Goal: Task Accomplishment & Management: Use online tool/utility

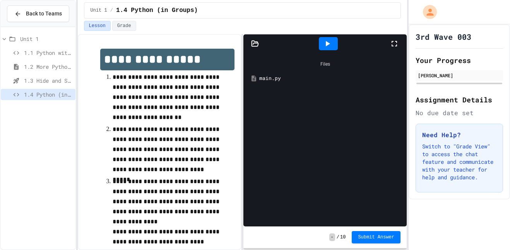
click at [269, 75] on div "main.py" at bounding box center [330, 79] width 143 height 8
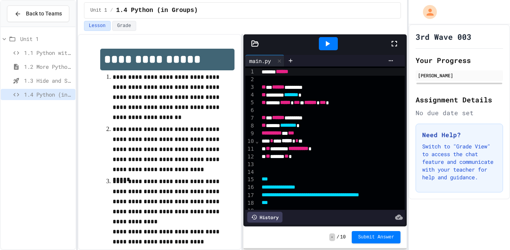
click at [358, 166] on div at bounding box center [338, 165] width 158 height 8
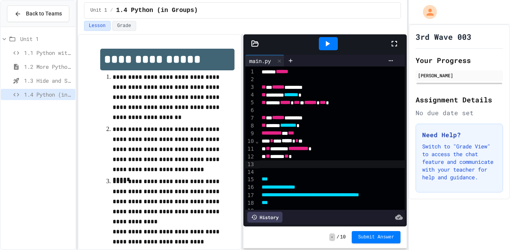
click at [396, 45] on icon at bounding box center [394, 43] width 5 height 5
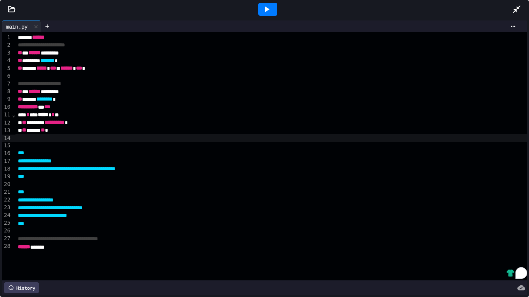
click at [510, 11] on div at bounding box center [520, 9] width 17 height 21
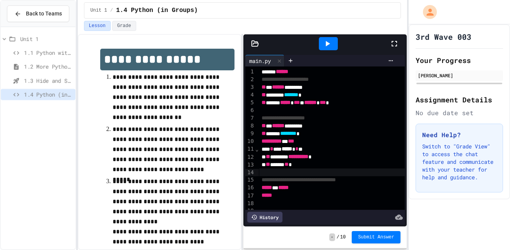
click at [393, 47] on icon at bounding box center [394, 43] width 9 height 9
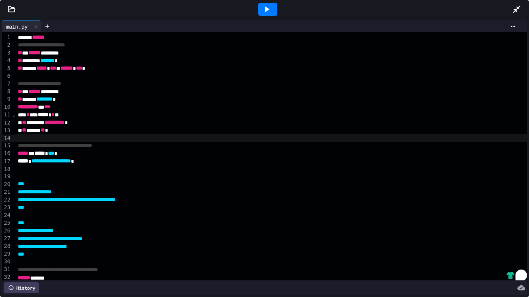
click at [271, 10] on icon at bounding box center [266, 9] width 9 height 9
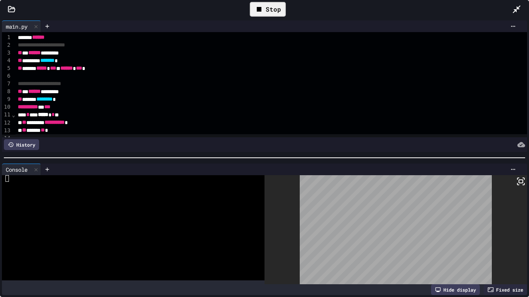
click at [269, 6] on div "Stop" at bounding box center [268, 9] width 36 height 15
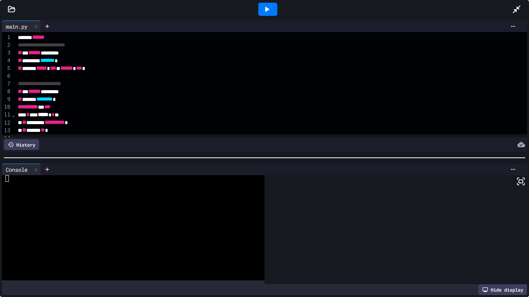
click at [269, 6] on icon at bounding box center [266, 9] width 9 height 9
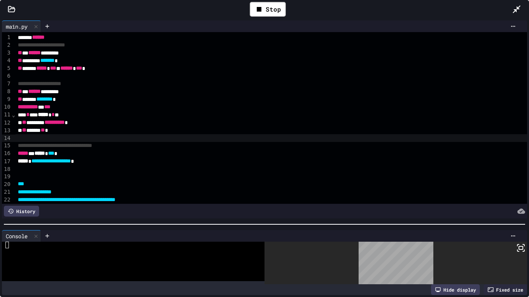
click at [252, 227] on div at bounding box center [264, 225] width 529 height 8
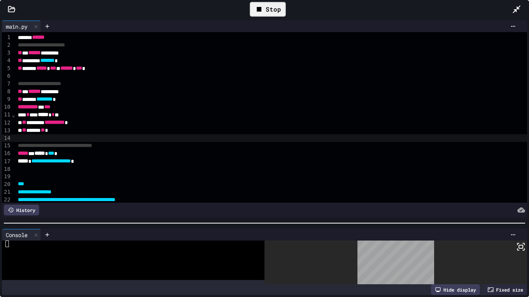
click at [275, 9] on div "Stop" at bounding box center [268, 9] width 36 height 15
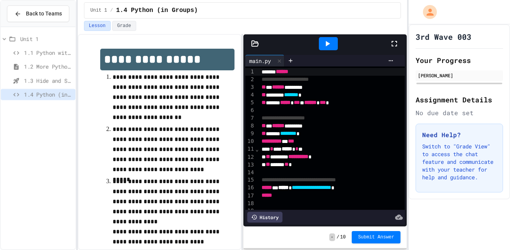
click at [390, 42] on icon at bounding box center [394, 43] width 9 height 9
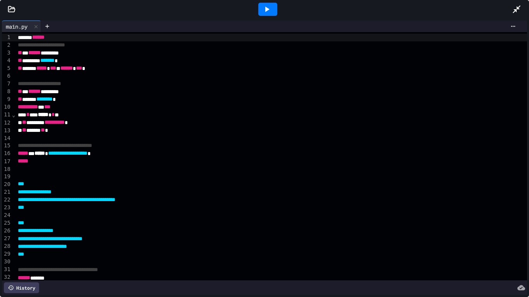
click at [263, 11] on icon at bounding box center [266, 9] width 9 height 9
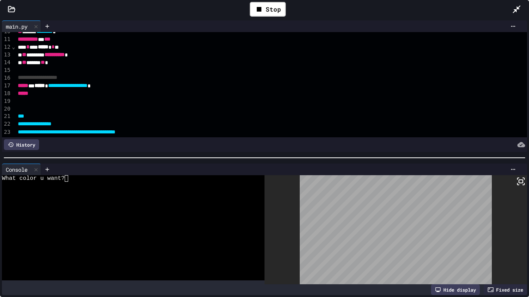
scroll to position [77, 0]
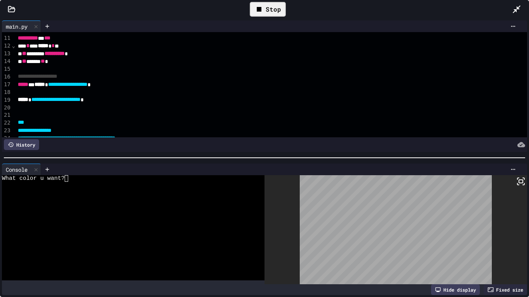
click at [273, 6] on div "Stop" at bounding box center [268, 9] width 36 height 15
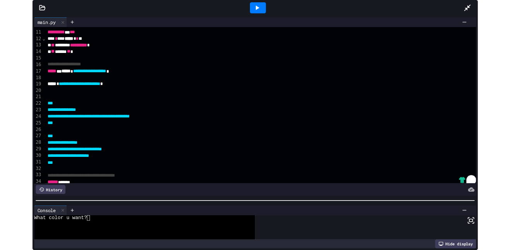
scroll to position [27, 0]
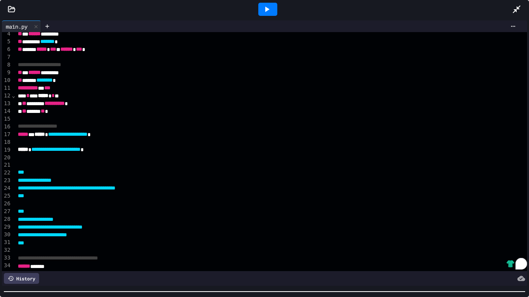
click at [254, 250] on div "**********" at bounding box center [264, 158] width 529 height 279
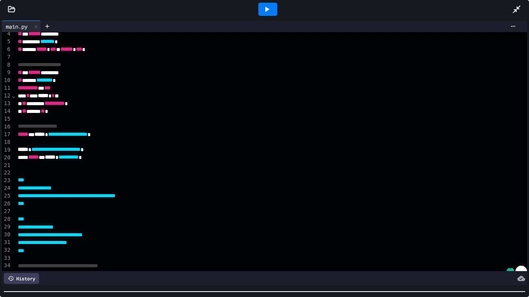
click at [510, 3] on div at bounding box center [520, 9] width 17 height 21
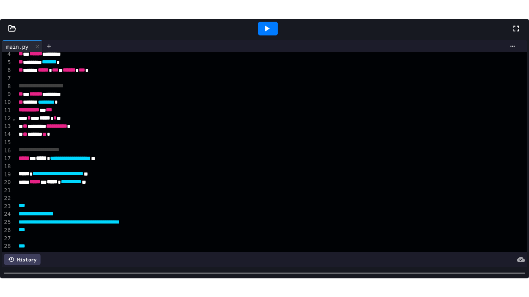
scroll to position [20, 0]
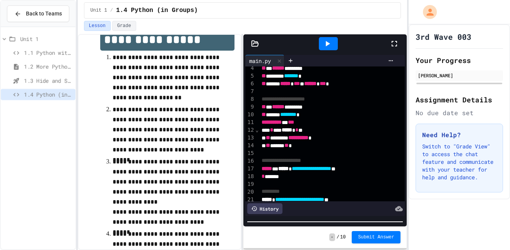
click at [396, 39] on icon at bounding box center [394, 43] width 9 height 9
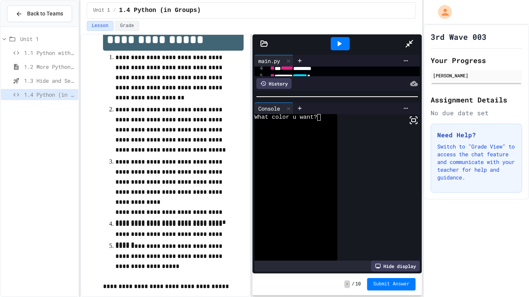
click at [252, 67] on div "**********" at bounding box center [336, 163] width 169 height 221
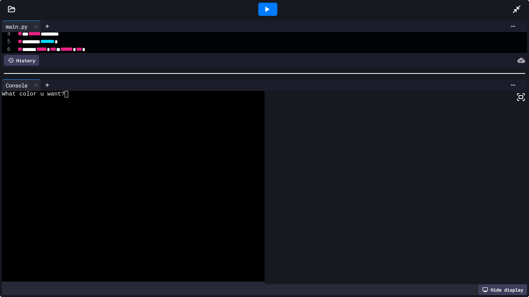
click at [269, 5] on icon at bounding box center [266, 9] width 9 height 9
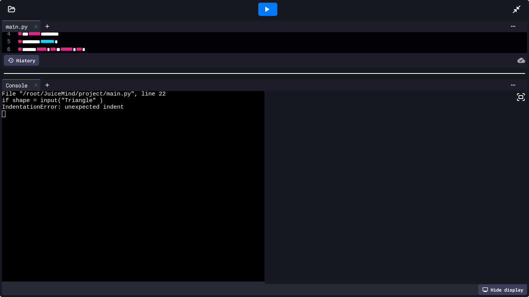
click at [237, 75] on div at bounding box center [264, 74] width 529 height 8
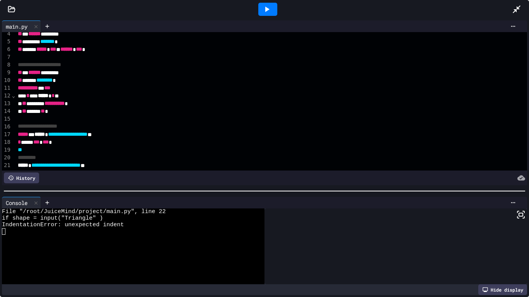
click at [257, 198] on div "**********" at bounding box center [264, 158] width 529 height 279
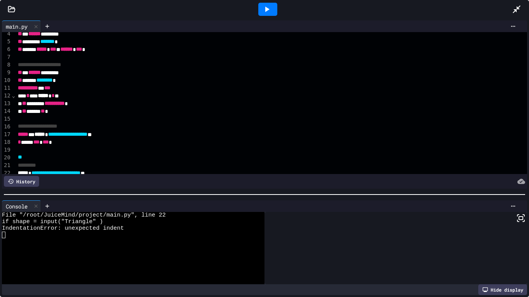
drag, startPoint x: 257, startPoint y: 204, endPoint x: 259, endPoint y: 208, distance: 4.7
click at [259, 208] on div at bounding box center [286, 206] width 466 height 6
click at [273, 4] on div at bounding box center [267, 9] width 19 height 13
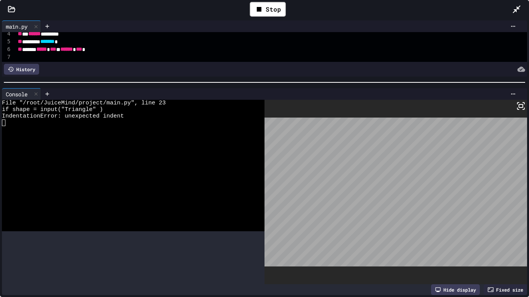
click at [235, 79] on div at bounding box center [264, 83] width 529 height 8
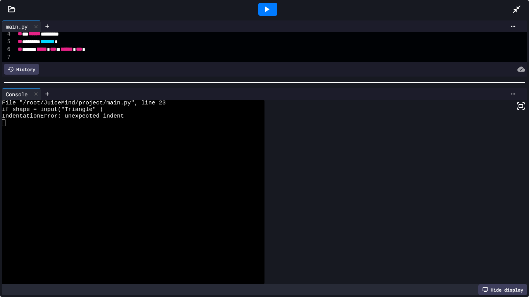
click at [269, 5] on icon at bounding box center [266, 9] width 9 height 9
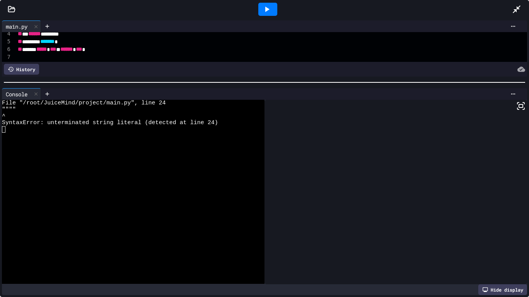
click at [264, 10] on icon at bounding box center [266, 9] width 9 height 9
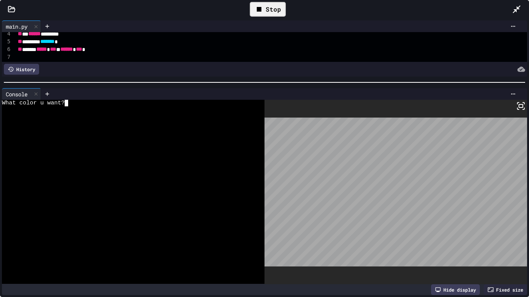
click at [100, 104] on div "What color u want?" at bounding box center [129, 103] width 254 height 7
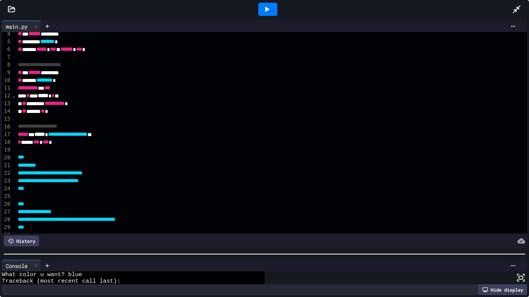
click at [188, 250] on div "**********" at bounding box center [264, 158] width 529 height 279
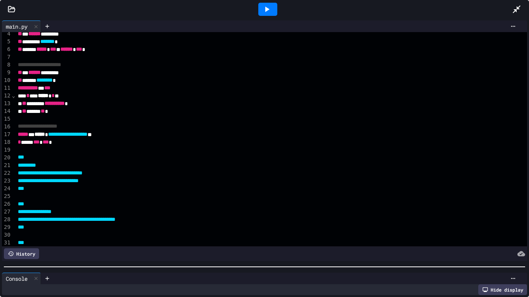
scroll to position [33, 0]
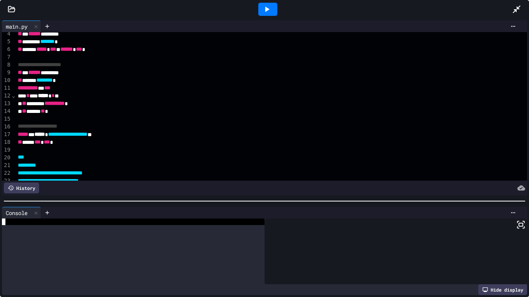
click at [196, 180] on div "**********" at bounding box center [264, 158] width 529 height 279
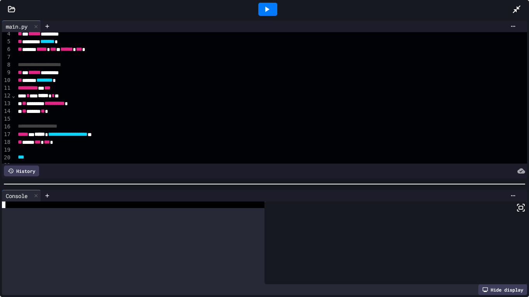
scroll to position [0, 0]
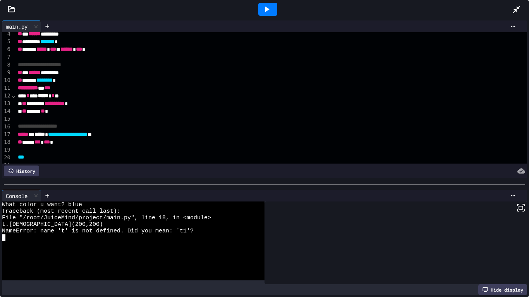
click at [267, 7] on icon at bounding box center [266, 9] width 9 height 9
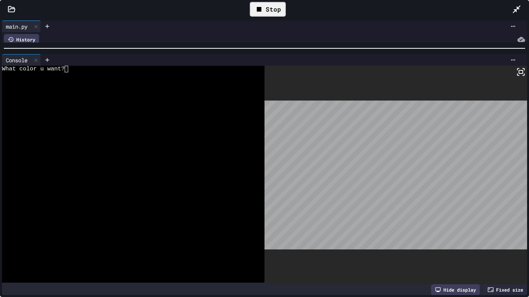
click at [105, 76] on div at bounding box center [129, 75] width 254 height 7
click at [276, 14] on div "Stop" at bounding box center [268, 9] width 36 height 15
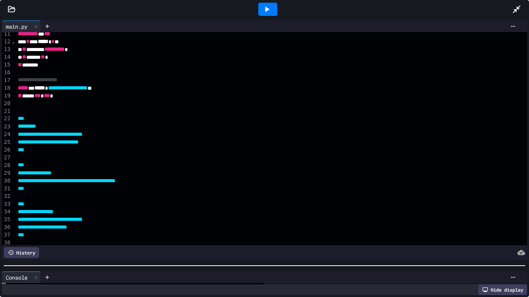
scroll to position [80, 0]
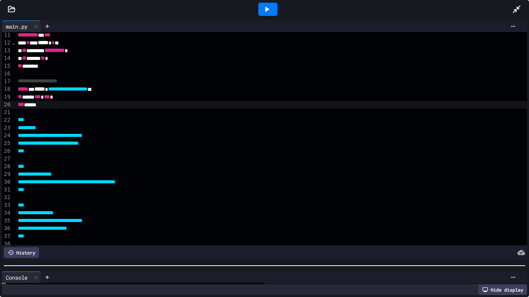
click at [27, 105] on div "*** ******" at bounding box center [271, 105] width 512 height 8
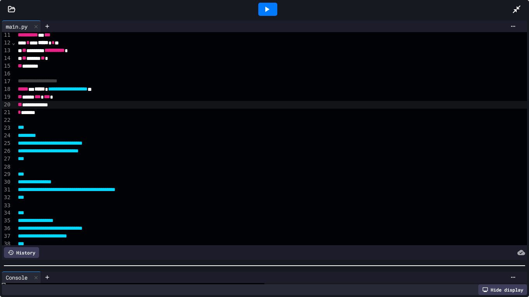
click at [21, 113] on div "* *******" at bounding box center [271, 113] width 512 height 8
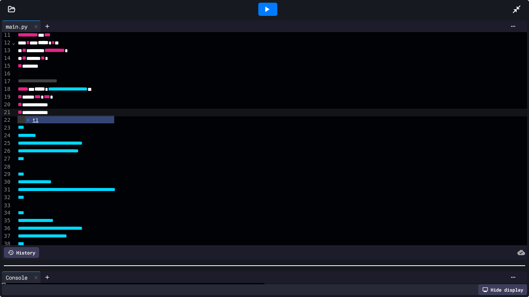
click at [129, 14] on div at bounding box center [267, 9] width 489 height 21
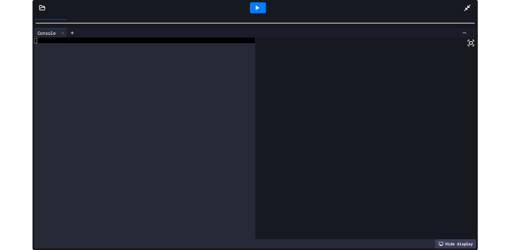
scroll to position [0, 0]
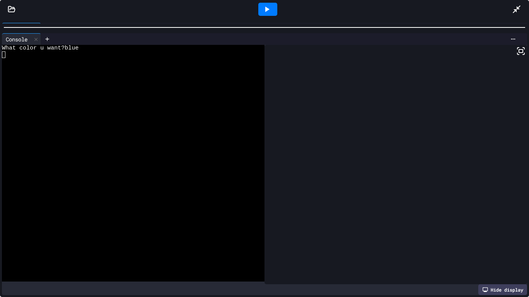
click at [275, 12] on div at bounding box center [267, 9] width 19 height 13
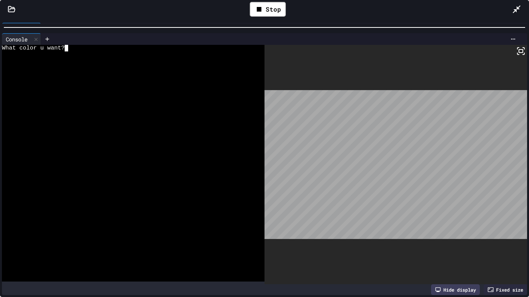
click at [98, 53] on div at bounding box center [129, 54] width 254 height 7
click at [79, 50] on div "What color u want?" at bounding box center [129, 48] width 254 height 7
click at [279, 8] on div "Stop" at bounding box center [268, 9] width 36 height 15
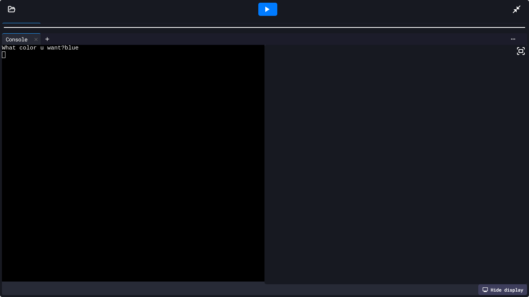
click at [274, 27] on div at bounding box center [264, 27] width 521 height 1
click at [271, 10] on icon at bounding box center [266, 9] width 9 height 9
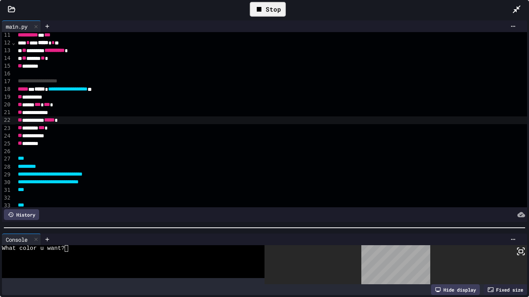
click at [510, 12] on div at bounding box center [520, 9] width 17 height 22
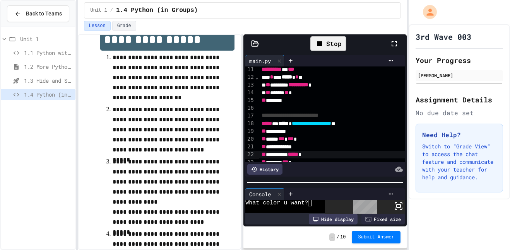
click at [396, 42] on icon at bounding box center [394, 43] width 9 height 9
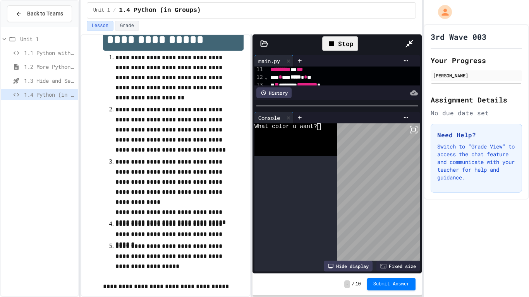
click at [252, 69] on div "**********" at bounding box center [336, 163] width 169 height 221
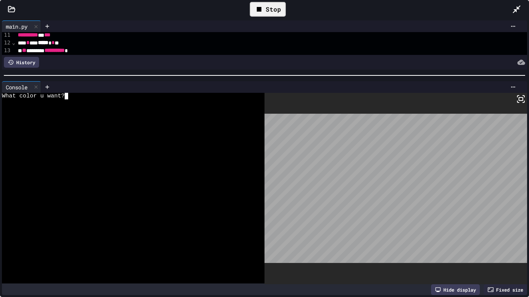
click at [150, 105] on div at bounding box center [129, 102] width 254 height 7
click at [510, 6] on icon at bounding box center [516, 9] width 9 height 9
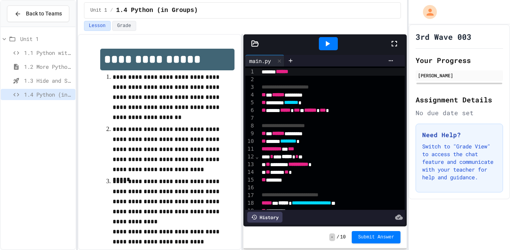
click at [399, 46] on div at bounding box center [398, 43] width 17 height 21
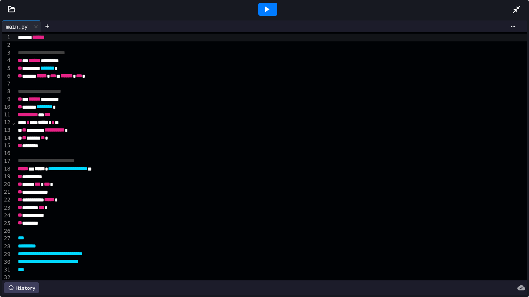
click at [273, 13] on div at bounding box center [267, 9] width 19 height 13
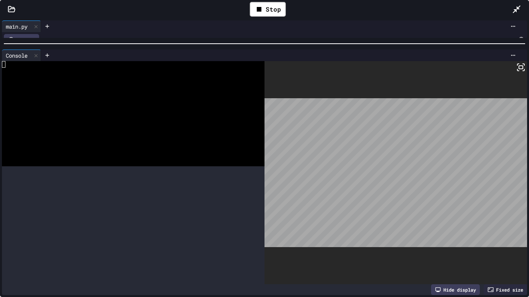
click at [82, 40] on div at bounding box center [264, 44] width 529 height 8
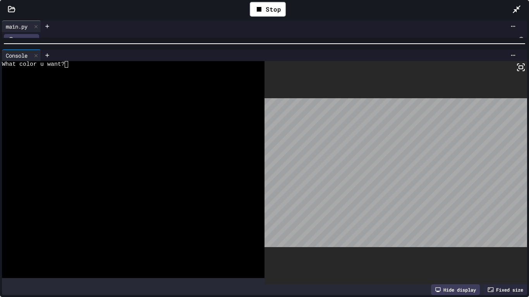
click at [80, 71] on div at bounding box center [129, 71] width 254 height 7
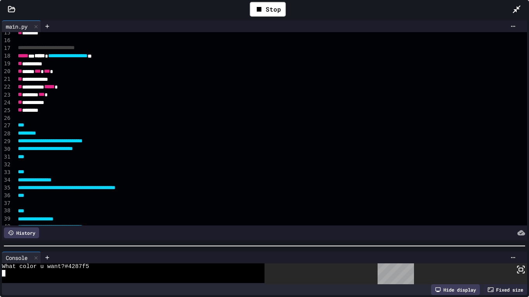
scroll to position [115, 0]
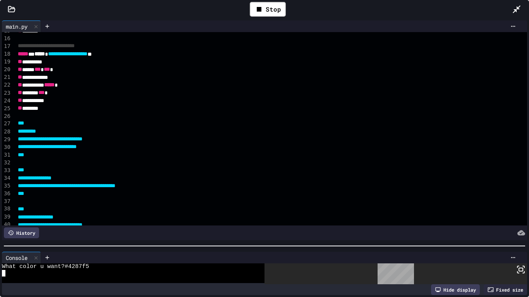
click at [59, 146] on span "**********" at bounding box center [47, 146] width 59 height 5
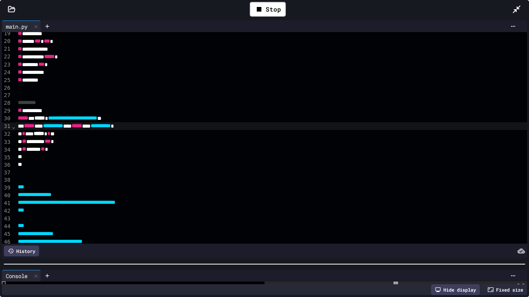
scroll to position [141, 0]
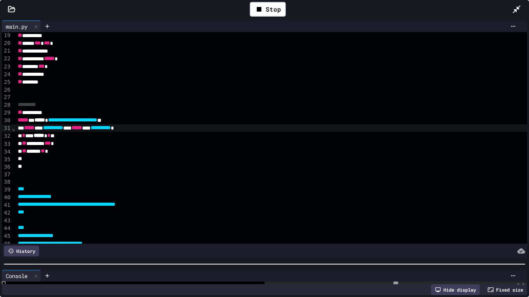
click at [23, 136] on div "* ** ***** * * **" at bounding box center [271, 136] width 512 height 8
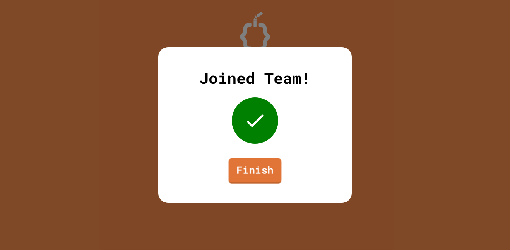
click at [266, 172] on link "Finish" at bounding box center [255, 171] width 53 height 25
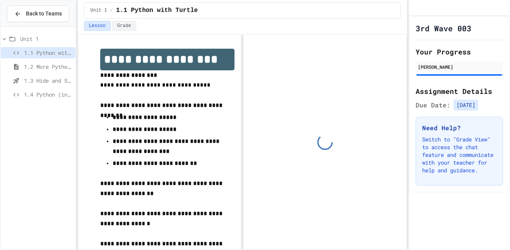
click at [53, 90] on div "1.4 Python (in Groups)" at bounding box center [38, 94] width 75 height 11
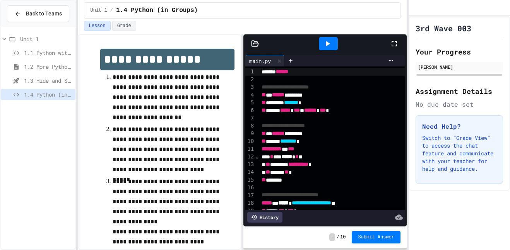
click at [395, 48] on icon at bounding box center [394, 43] width 9 height 9
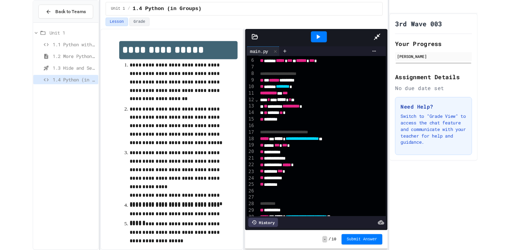
scroll to position [41, 0]
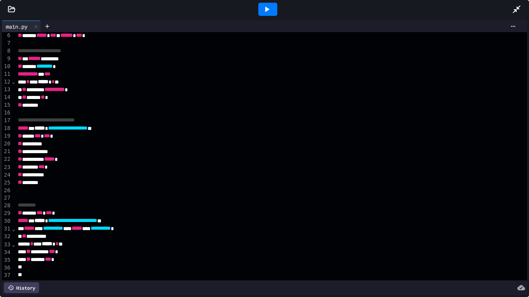
click at [265, 8] on icon at bounding box center [267, 9] width 4 height 5
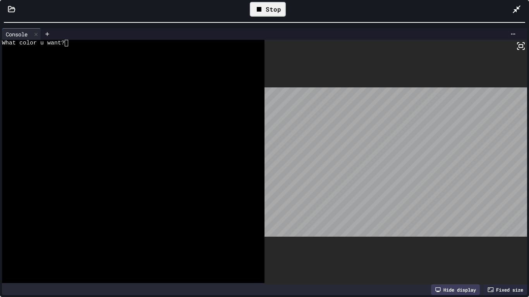
click at [128, 37] on div at bounding box center [280, 34] width 478 height 12
click at [134, 46] on div at bounding box center [129, 49] width 254 height 7
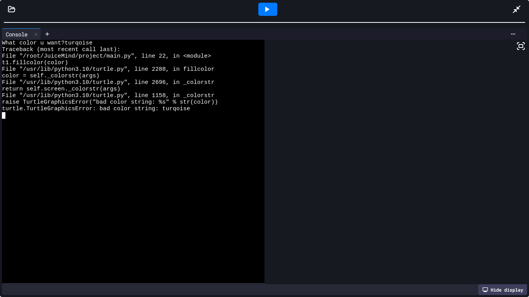
click at [267, 15] on div at bounding box center [267, 9] width 19 height 13
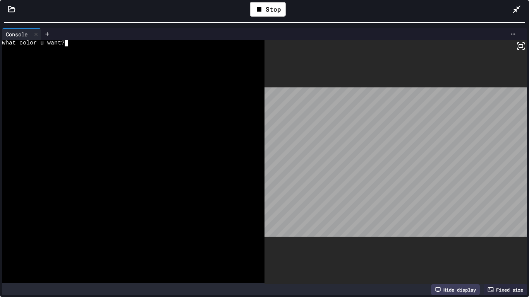
click at [181, 48] on div at bounding box center [129, 49] width 254 height 7
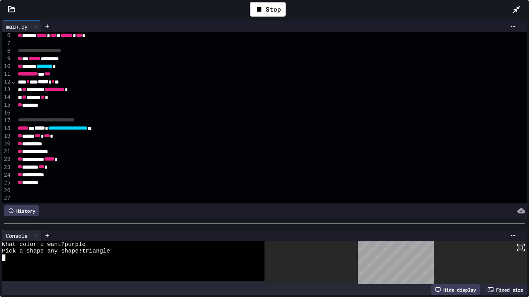
click at [510, 5] on icon at bounding box center [516, 9] width 9 height 9
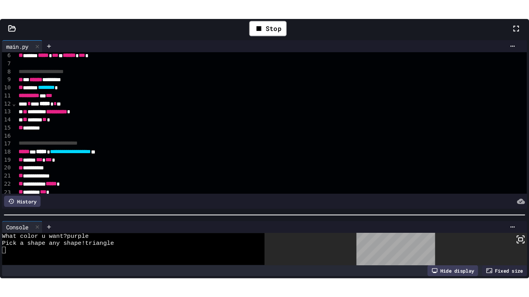
scroll to position [20, 0]
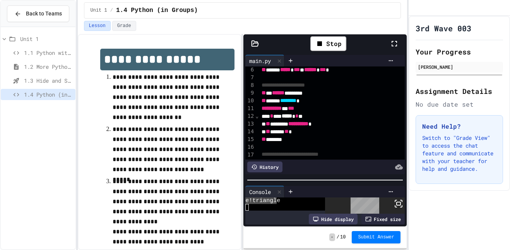
click at [394, 42] on icon at bounding box center [394, 43] width 9 height 9
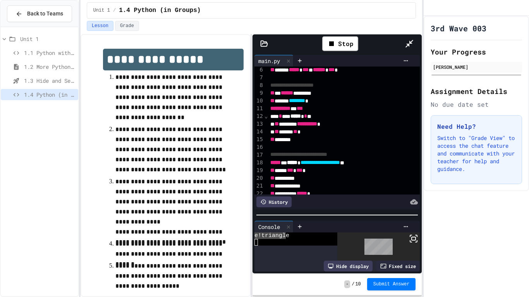
scroll to position [0, 0]
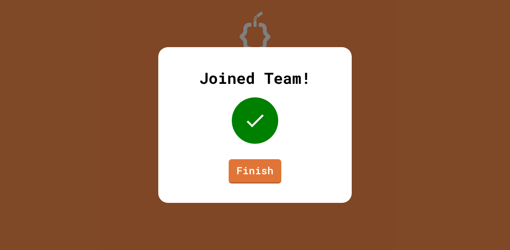
click at [256, 180] on link "Finish" at bounding box center [255, 171] width 53 height 24
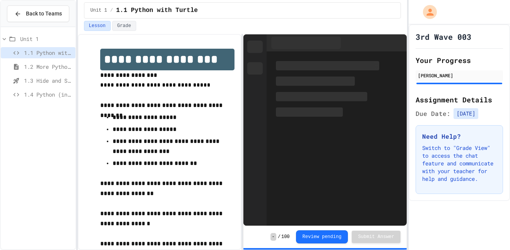
click at [48, 94] on span "1.4 Python (in Groups)" at bounding box center [48, 95] width 48 height 8
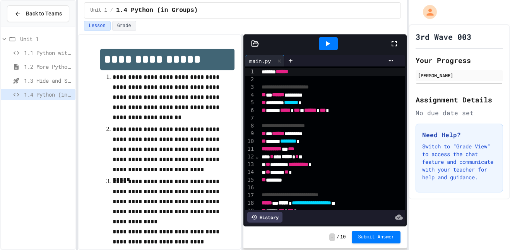
click at [400, 45] on div at bounding box center [398, 43] width 17 height 21
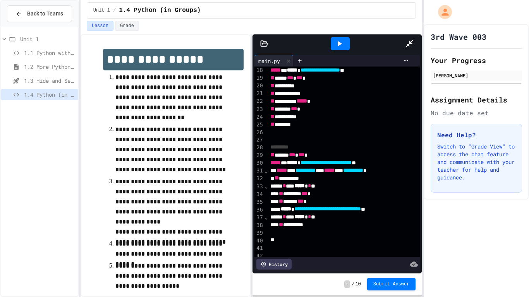
scroll to position [135, 0]
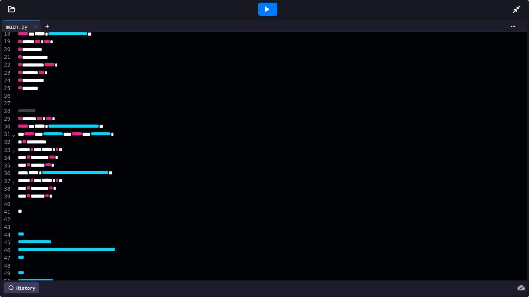
click at [262, 7] on icon at bounding box center [266, 9] width 9 height 9
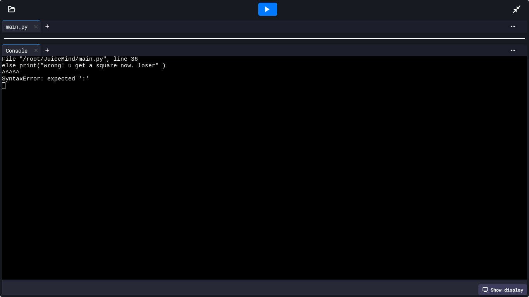
click at [99, 108] on div at bounding box center [261, 105] width 519 height 7
click at [298, 43] on div "Console WWWWWWWWWWWWWWWWWWWWWWWWWWWWWWWW File "/root/JuiceMind/main.py", line 3…" at bounding box center [264, 170] width 529 height 255
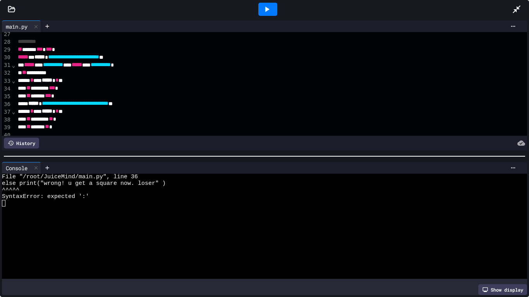
scroll to position [205, 0]
click at [160, 105] on div "**********" at bounding box center [271, 103] width 512 height 8
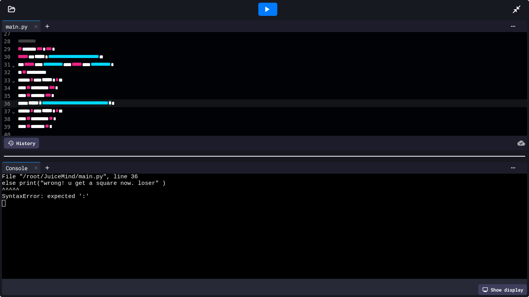
click at [143, 7] on div at bounding box center [267, 9] width 489 height 21
click at [270, 5] on icon at bounding box center [266, 9] width 9 height 9
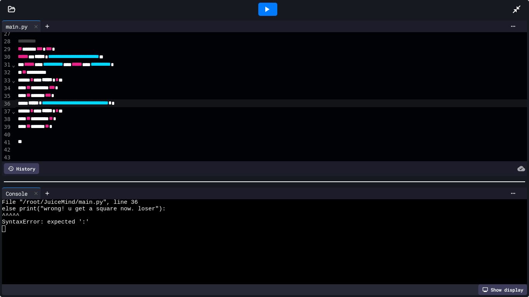
click at [177, 186] on div at bounding box center [264, 182] width 529 height 8
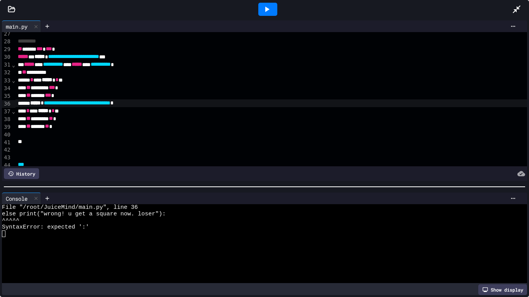
click at [266, 15] on div at bounding box center [267, 9] width 19 height 13
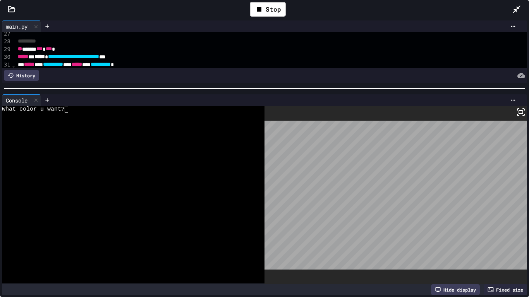
click at [120, 113] on div at bounding box center [129, 116] width 254 height 7
click at [82, 106] on div "What color u want?blue" at bounding box center [129, 109] width 254 height 7
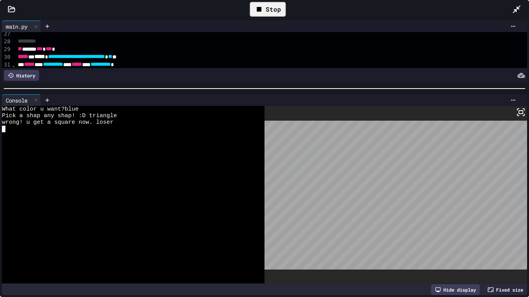
click at [259, 15] on div "Stop" at bounding box center [268, 9] width 36 height 15
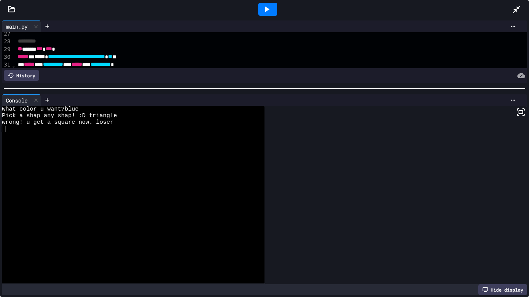
click at [259, 14] on div at bounding box center [267, 9] width 19 height 13
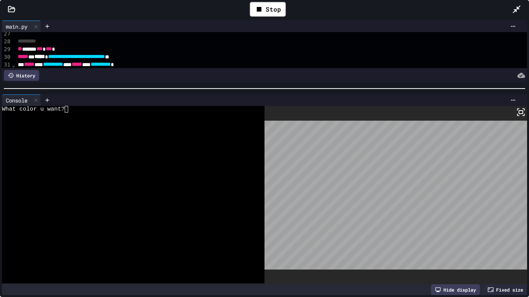
click at [118, 105] on div at bounding box center [280, 100] width 478 height 12
click at [119, 108] on div "What color u want?" at bounding box center [129, 109] width 254 height 7
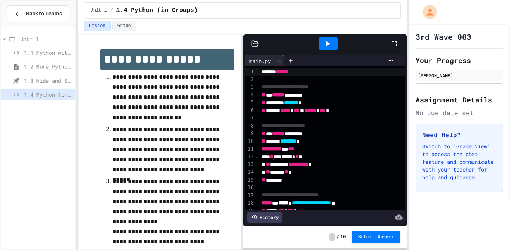
click at [396, 44] on icon at bounding box center [394, 43] width 9 height 9
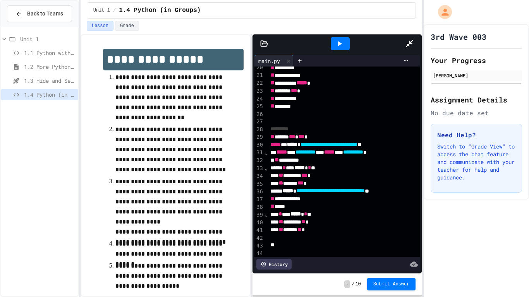
scroll to position [152, 0]
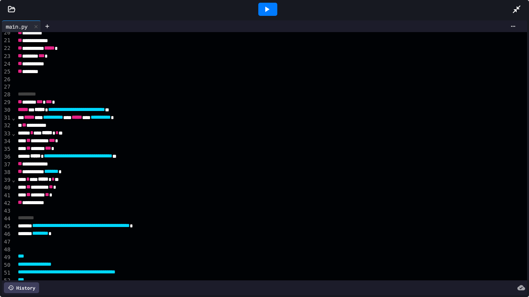
click at [51, 228] on span "**********" at bounding box center [81, 225] width 98 height 5
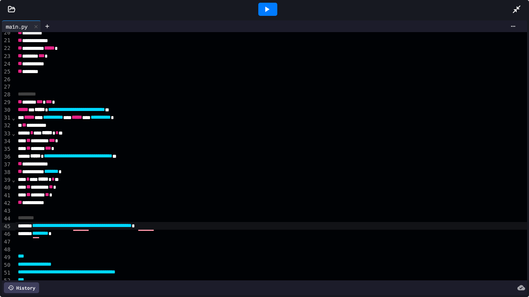
click at [140, 16] on div at bounding box center [267, 9] width 489 height 21
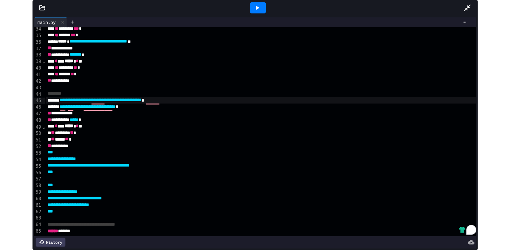
scroll to position [258, 0]
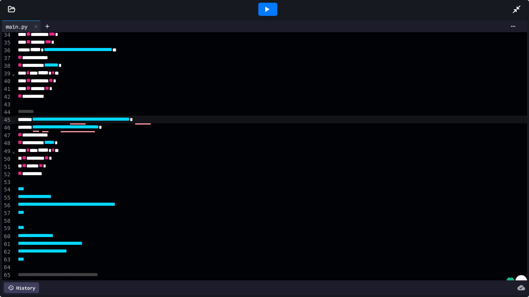
click at [510, 11] on div at bounding box center [520, 9] width 17 height 21
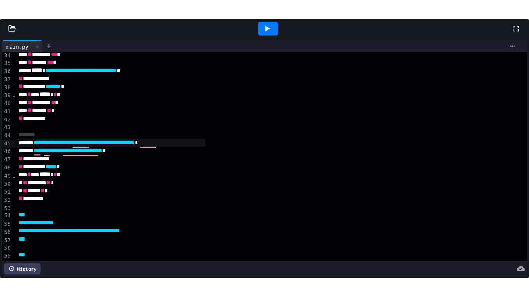
scroll to position [96, 0]
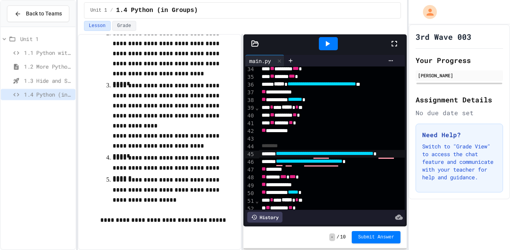
click at [398, 45] on icon at bounding box center [394, 43] width 9 height 9
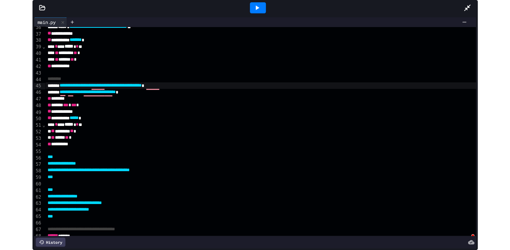
scroll to position [282, 0]
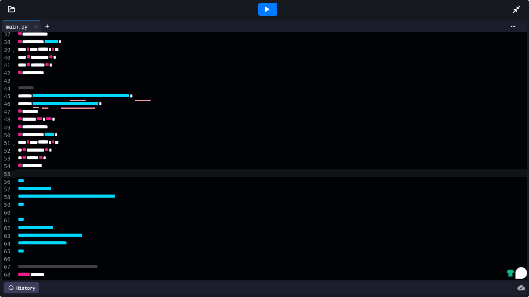
click at [64, 177] on div "To enrich screen reader interactions, please activate Accessibility in Grammarl…" at bounding box center [271, 174] width 512 height 8
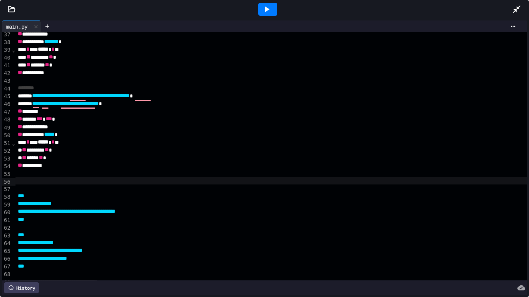
click at [38, 179] on div "To enrich screen reader interactions, please activate Accessibility in Grammarl…" at bounding box center [271, 181] width 512 height 8
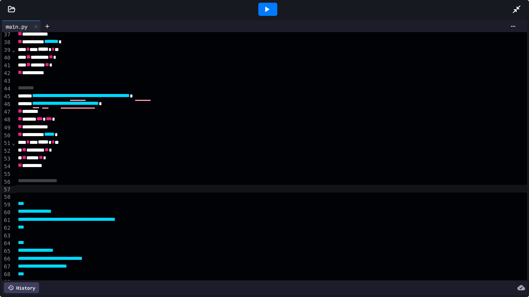
click at [510, 9] on icon at bounding box center [516, 9] width 9 height 9
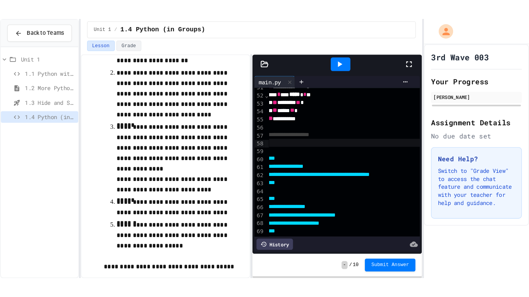
scroll to position [96, 0]
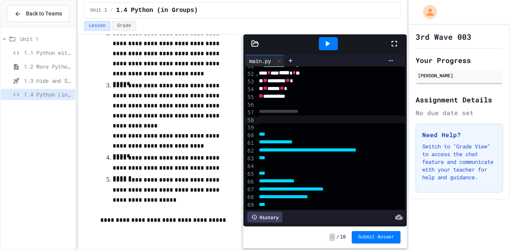
click at [397, 45] on icon at bounding box center [394, 43] width 5 height 5
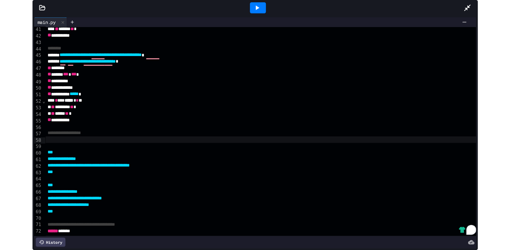
scroll to position [39, 0]
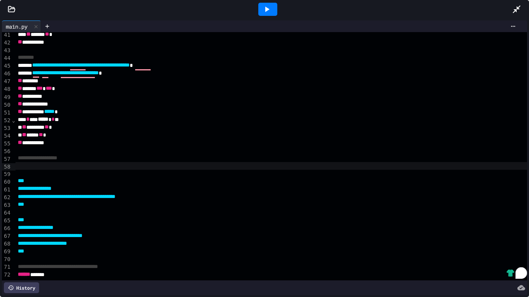
click at [185, 167] on div "To enrich screen reader interactions, please activate Accessibility in Grammarl…" at bounding box center [271, 166] width 512 height 8
click at [510, 8] on icon at bounding box center [516, 9] width 9 height 9
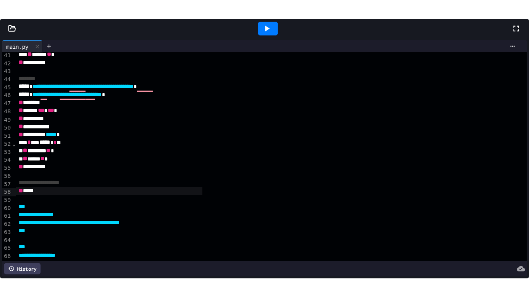
scroll to position [96, 0]
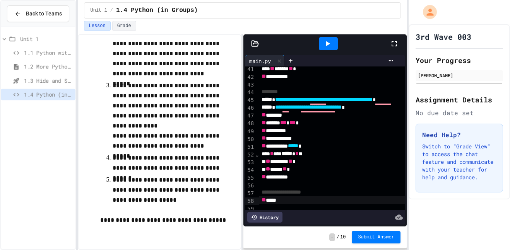
click at [392, 45] on icon at bounding box center [394, 43] width 5 height 5
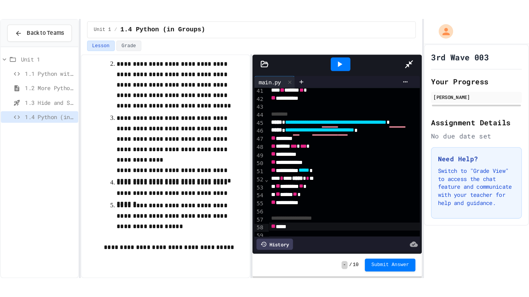
scroll to position [39, 0]
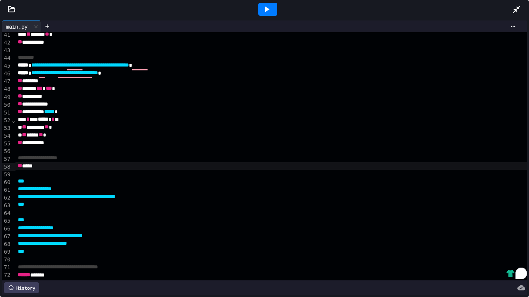
click at [367, 167] on div "** *****" at bounding box center [271, 166] width 512 height 8
click at [272, 9] on div at bounding box center [267, 9] width 19 height 13
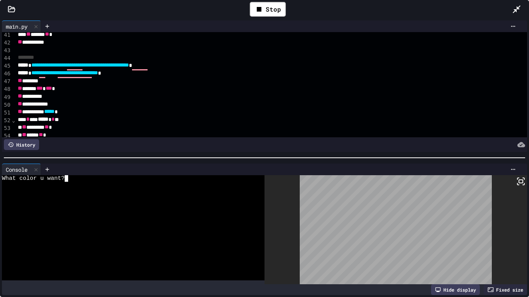
click at [188, 180] on div "What color u want?" at bounding box center [129, 178] width 254 height 7
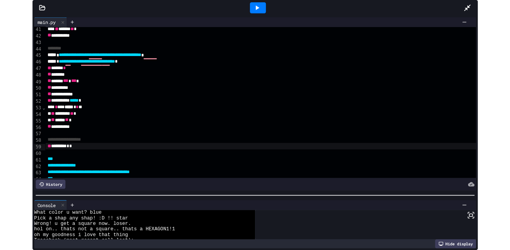
scroll to position [46, 0]
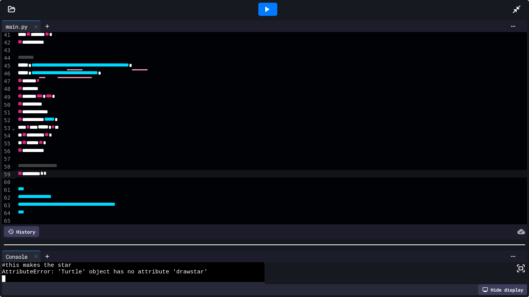
click at [150, 247] on div at bounding box center [264, 245] width 529 height 8
click at [74, 174] on div "** ********* * *" at bounding box center [271, 174] width 512 height 8
click at [510, 10] on icon at bounding box center [516, 9] width 9 height 9
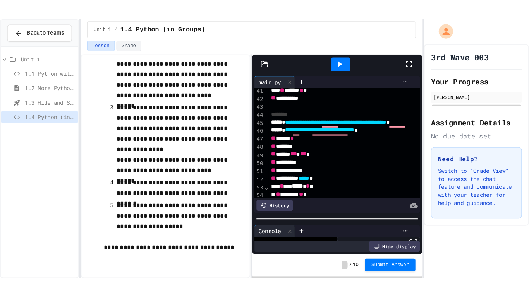
scroll to position [138, 0]
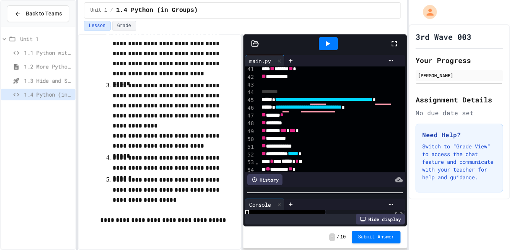
click at [393, 48] on icon at bounding box center [394, 43] width 9 height 9
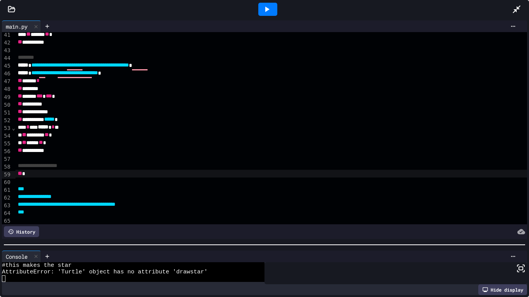
scroll to position [46, 0]
click at [175, 176] on div "** *" at bounding box center [271, 174] width 512 height 8
click at [264, 12] on icon at bounding box center [266, 9] width 9 height 9
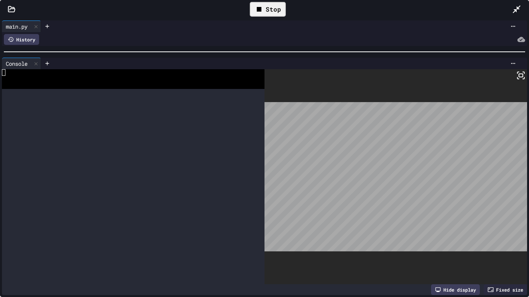
click at [130, 48] on div at bounding box center [264, 52] width 529 height 8
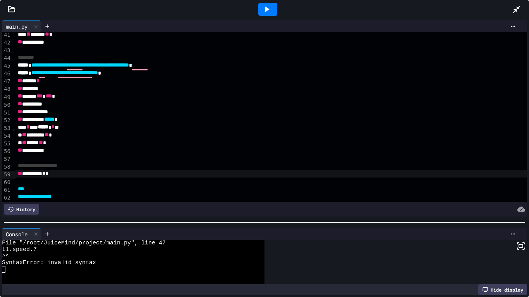
click at [240, 228] on div "**********" at bounding box center [264, 158] width 529 height 279
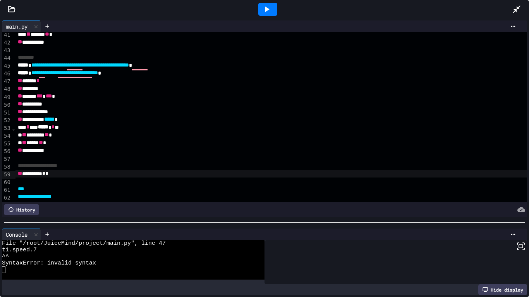
click at [39, 80] on span "*" at bounding box center [37, 80] width 3 height 5
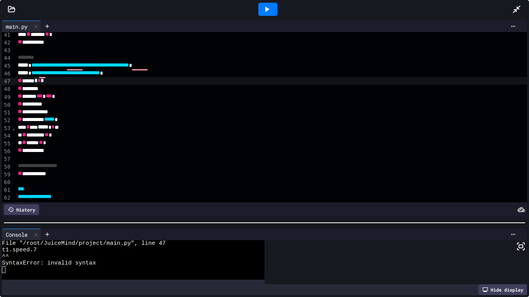
click at [276, 9] on div at bounding box center [267, 9] width 19 height 13
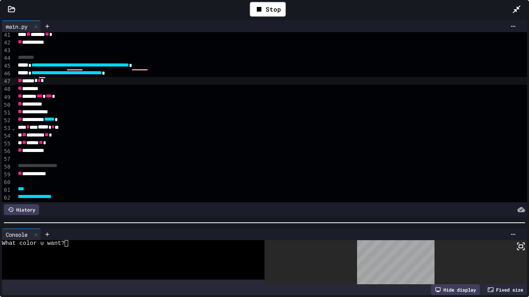
click at [158, 250] on div at bounding box center [129, 250] width 254 height 7
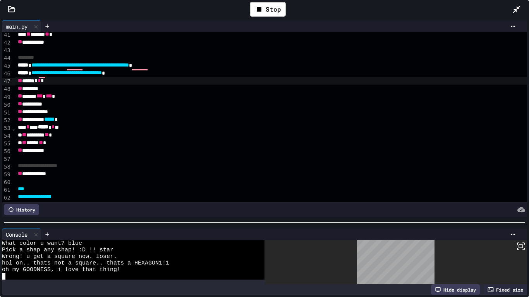
scroll to position [26, 0]
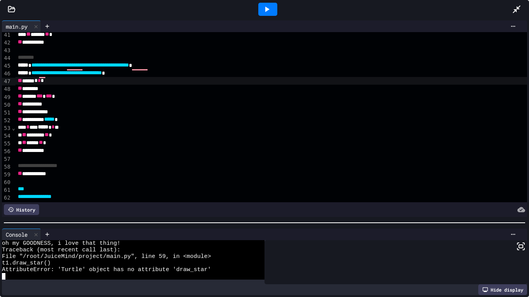
click at [72, 173] on div "**********" at bounding box center [271, 174] width 512 height 8
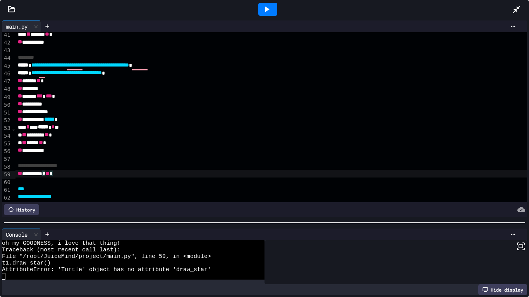
click at [272, 6] on div at bounding box center [267, 9] width 19 height 13
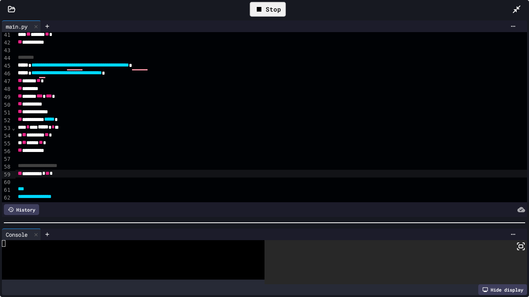
scroll to position [0, 0]
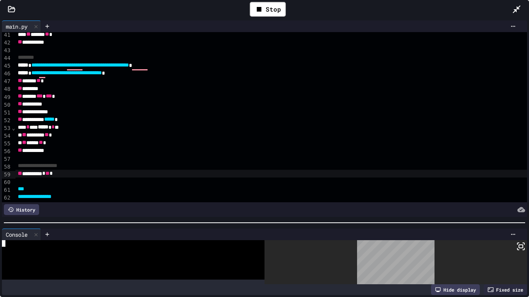
click at [101, 250] on div at bounding box center [129, 250] width 254 height 7
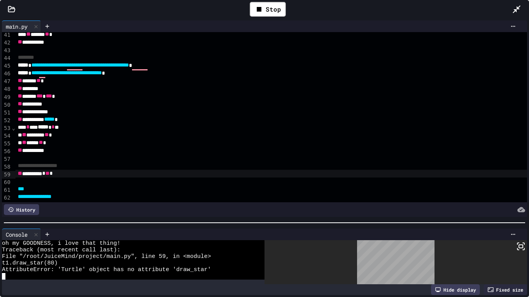
scroll to position [26, 0]
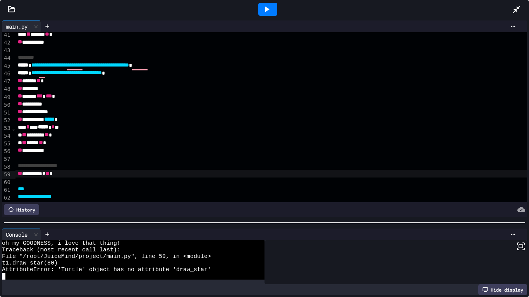
click at [84, 174] on div "**********" at bounding box center [271, 174] width 512 height 8
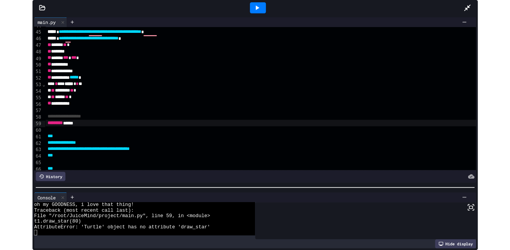
scroll to position [340, 0]
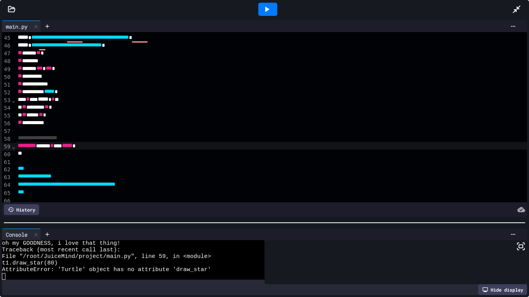
click at [120, 148] on div "********* ***** * ** ***** *" at bounding box center [271, 146] width 512 height 8
click at [99, 148] on div "********* ***** * ** ***** *" at bounding box center [271, 146] width 512 height 8
click at [164, 146] on div "********* ***** * ** ***** * * * * *" at bounding box center [271, 146] width 512 height 8
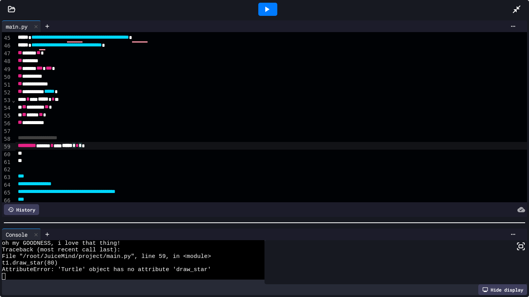
click at [158, 144] on div "********* ***** * ** ***** * * * *" at bounding box center [271, 146] width 512 height 8
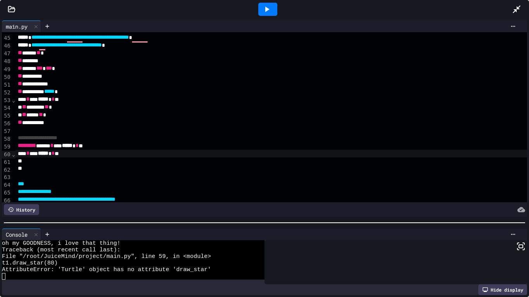
click at [510, 7] on icon at bounding box center [516, 9] width 9 height 9
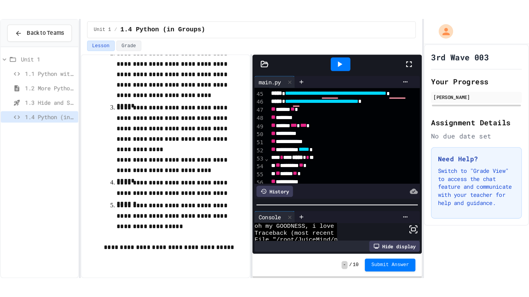
scroll to position [125, 0]
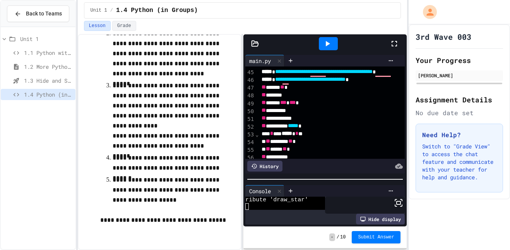
click at [392, 44] on icon at bounding box center [394, 43] width 9 height 9
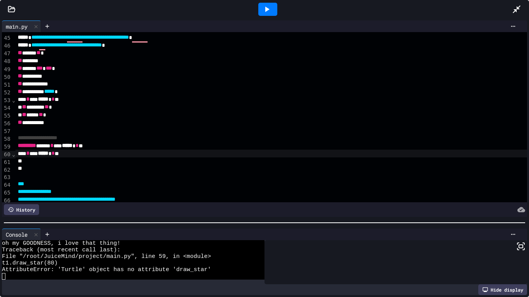
scroll to position [26, 0]
click at [80, 159] on div "To enrich screen reader interactions, please activate Accessibility in Grammarl…" at bounding box center [271, 162] width 512 height 8
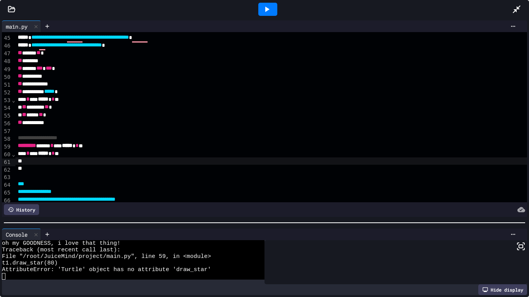
click at [84, 154] on div "*** * ** ***** * * **" at bounding box center [271, 154] width 512 height 8
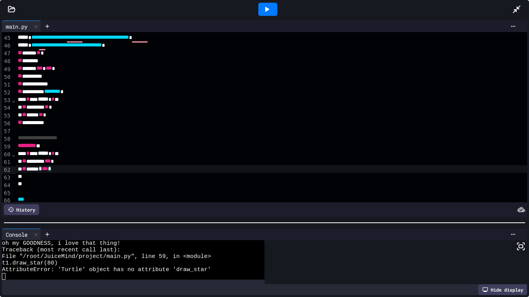
click at [268, 7] on icon at bounding box center [266, 9] width 9 height 9
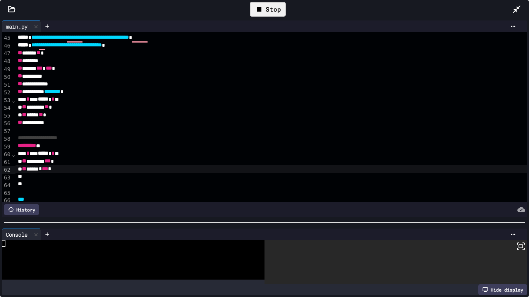
scroll to position [0, 0]
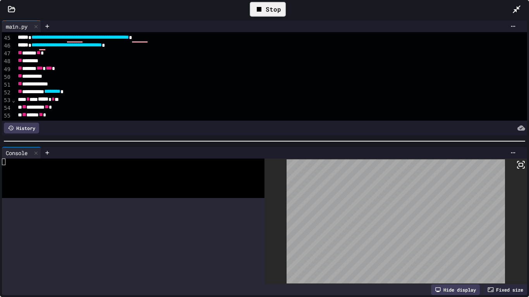
click at [181, 137] on div at bounding box center [264, 141] width 529 height 8
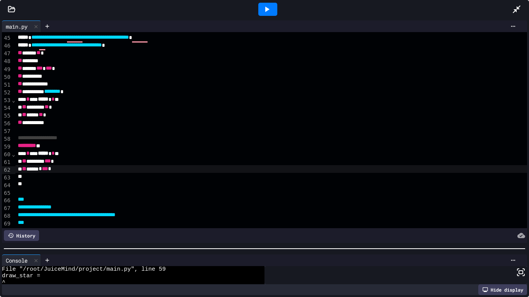
click at [120, 250] on div at bounding box center [264, 249] width 529 height 8
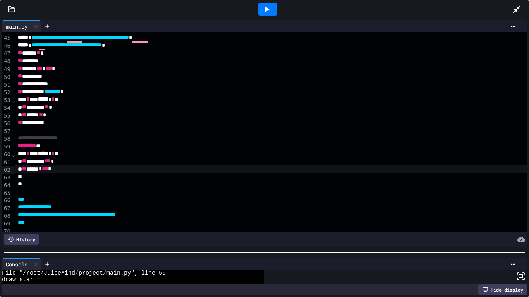
scroll to position [20, 0]
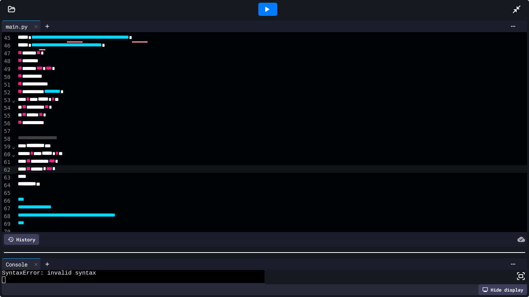
click at [268, 9] on icon at bounding box center [267, 9] width 4 height 5
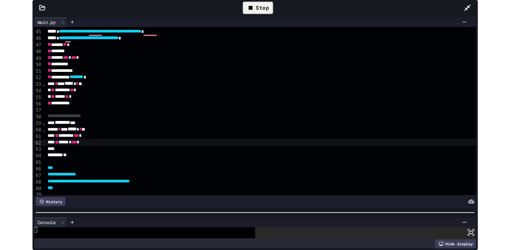
scroll to position [0, 0]
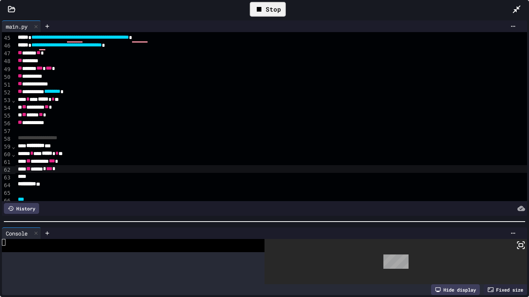
click at [248, 165] on div "**********" at bounding box center [264, 158] width 529 height 279
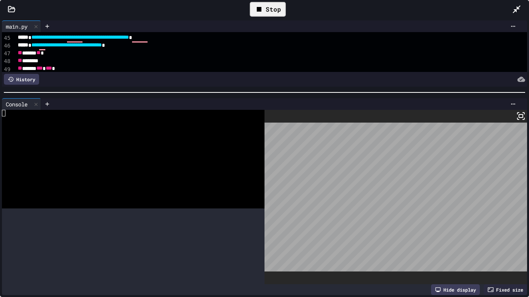
click at [279, 89] on div at bounding box center [264, 93] width 529 height 8
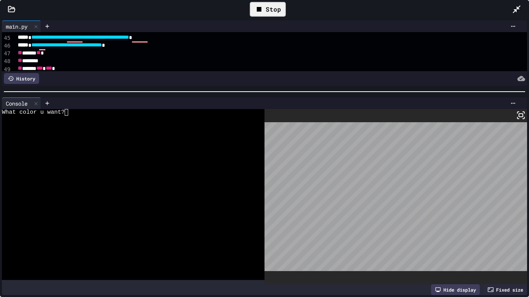
click at [153, 126] on div at bounding box center [129, 125] width 254 height 7
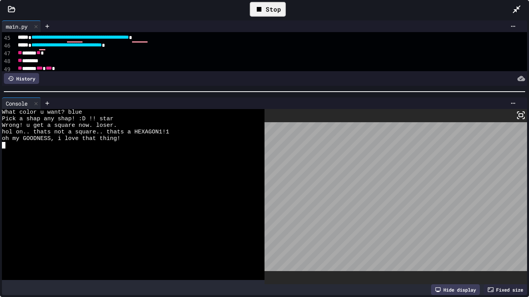
click at [510, 5] on icon at bounding box center [516, 9] width 9 height 9
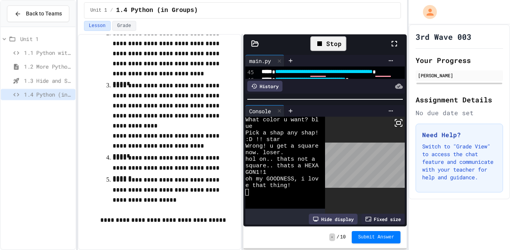
click at [398, 47] on icon at bounding box center [394, 43] width 9 height 9
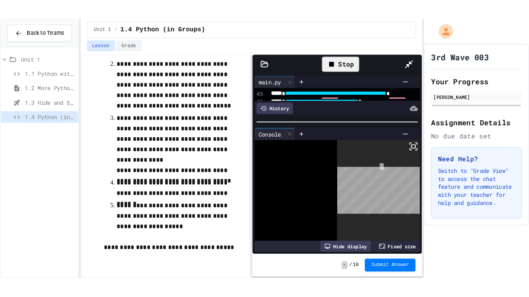
scroll to position [39, 0]
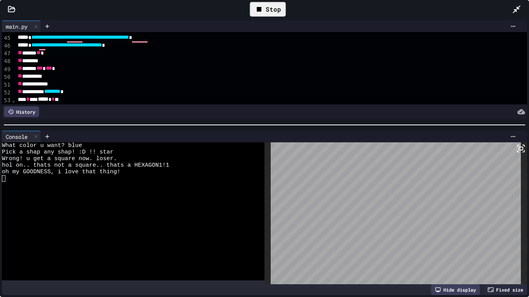
click at [311, 129] on div at bounding box center [264, 125] width 529 height 8
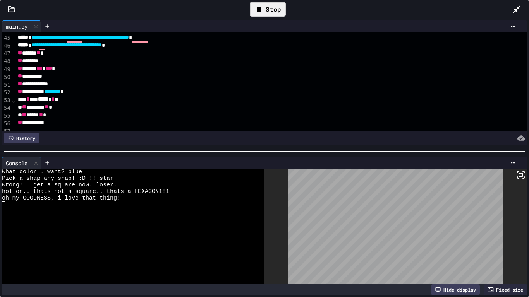
click at [295, 155] on div at bounding box center [264, 151] width 529 height 8
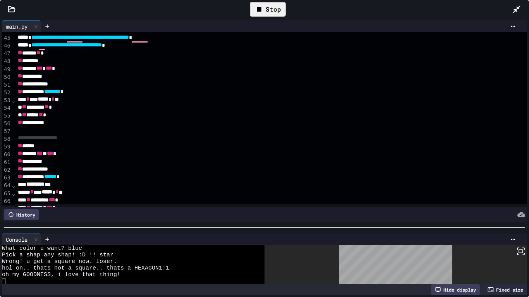
click at [285, 232] on div at bounding box center [264, 228] width 529 height 8
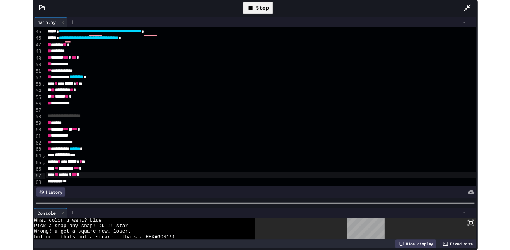
scroll to position [20, 0]
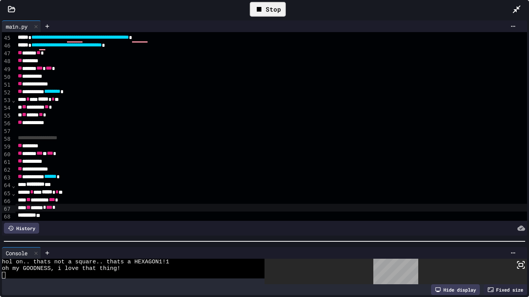
click at [510, 3] on div at bounding box center [520, 9] width 17 height 22
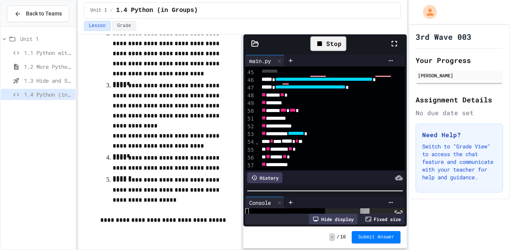
scroll to position [348, 0]
